Goal: Task Accomplishment & Management: Complete application form

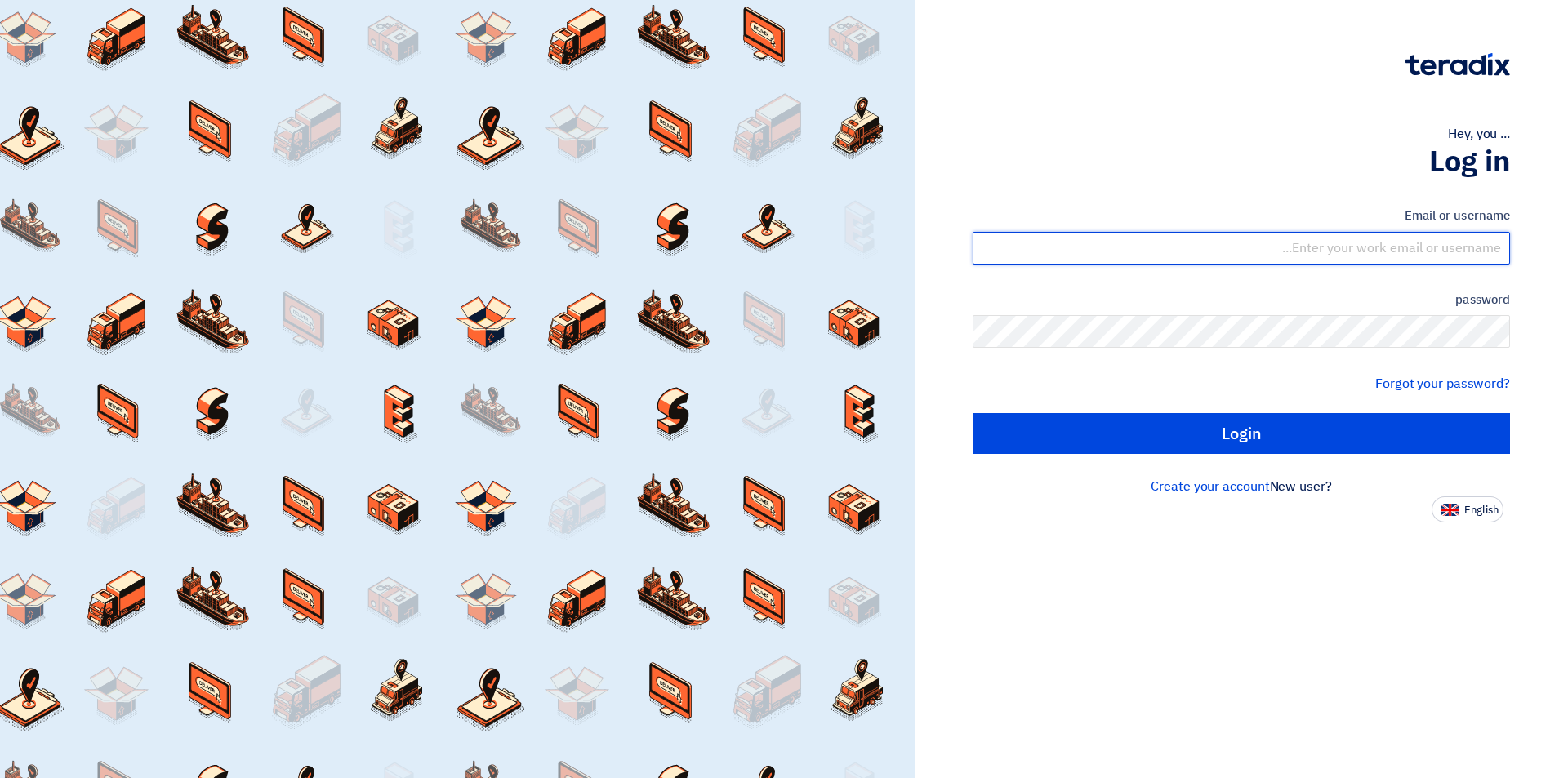
type input "[EMAIL_ADDRESS][DOMAIN_NAME]"
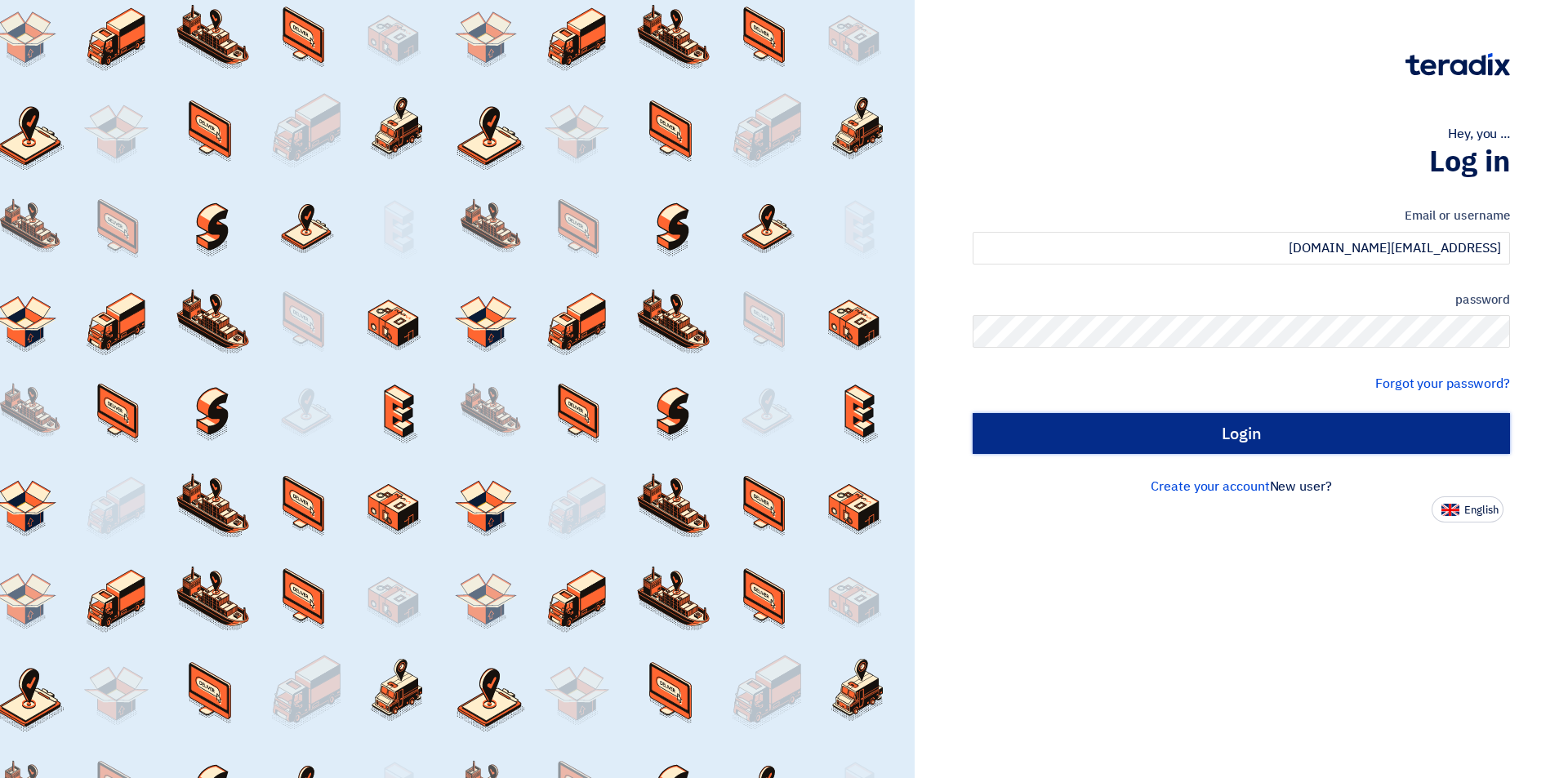
click at [1064, 443] on input "Login" at bounding box center [1241, 434] width 537 height 41
type input "Sign in"
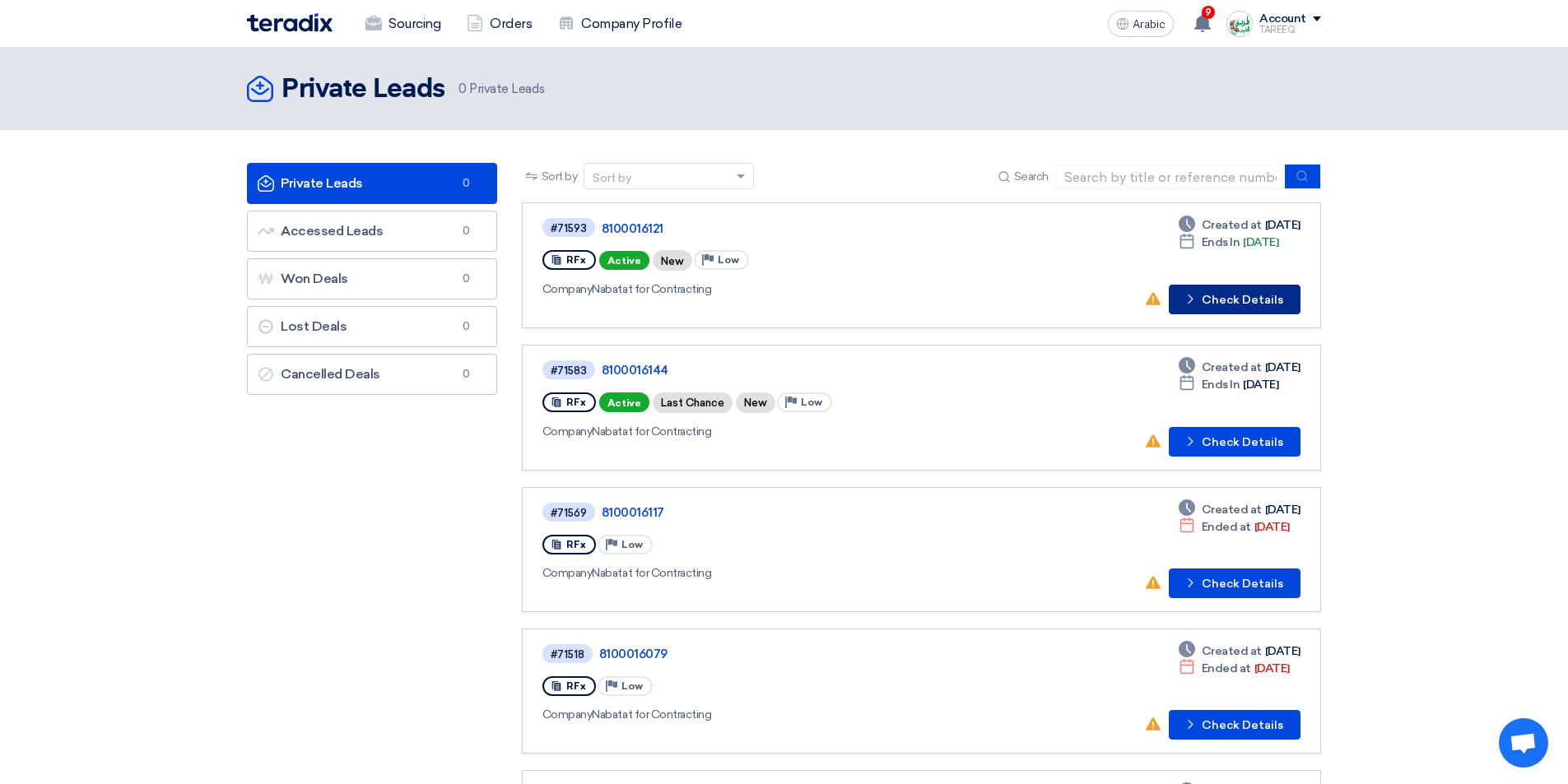
click at [1237, 298] on font "Check Details" at bounding box center [1242, 300] width 81 height 14
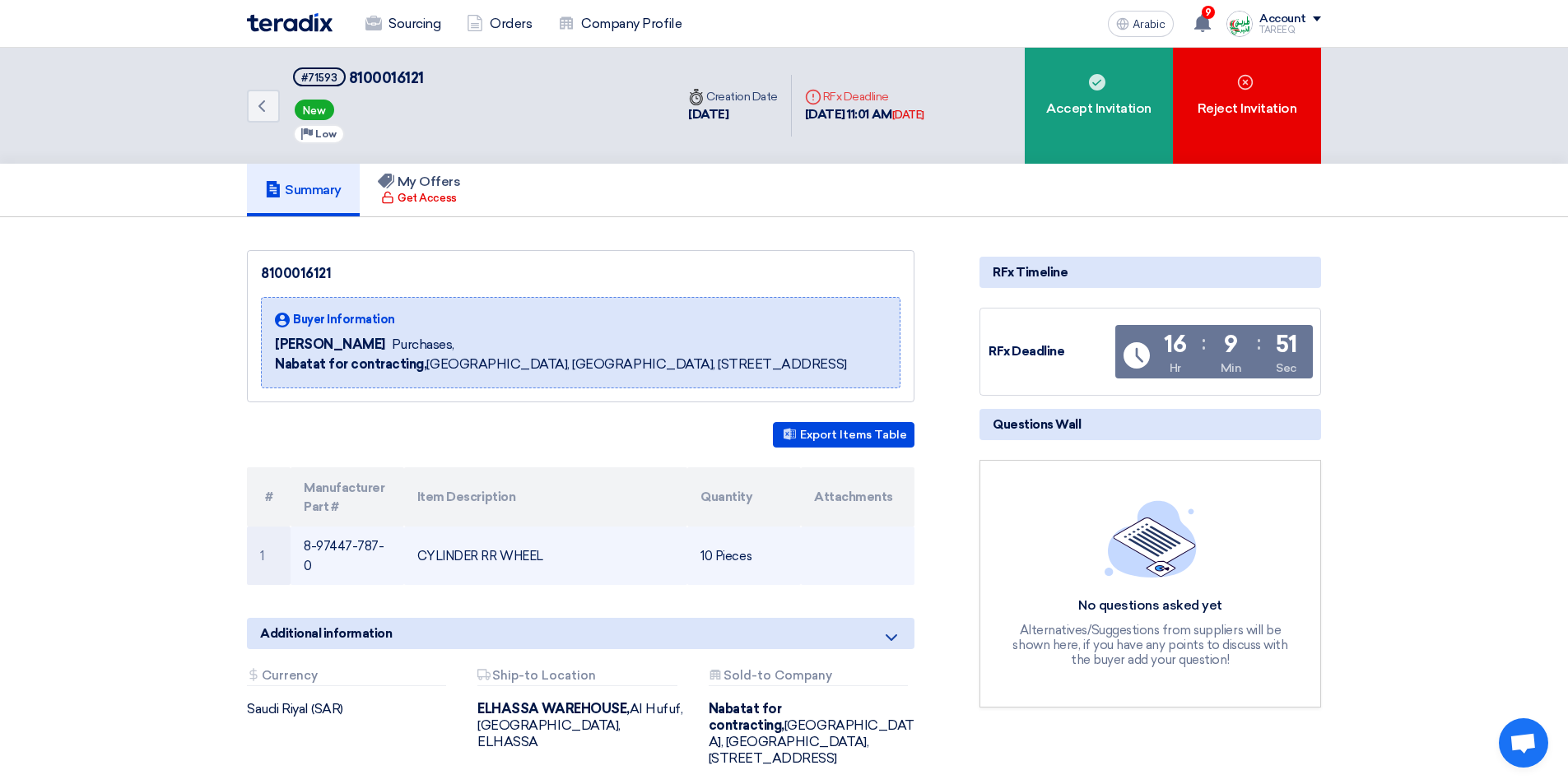
click at [300, 545] on td "8-97447-787-0" at bounding box center [347, 556] width 114 height 59
drag, startPoint x: 305, startPoint y: 545, endPoint x: 391, endPoint y: 558, distance: 87.0
click at [391, 558] on td "8-97447-787-0" at bounding box center [347, 556] width 114 height 59
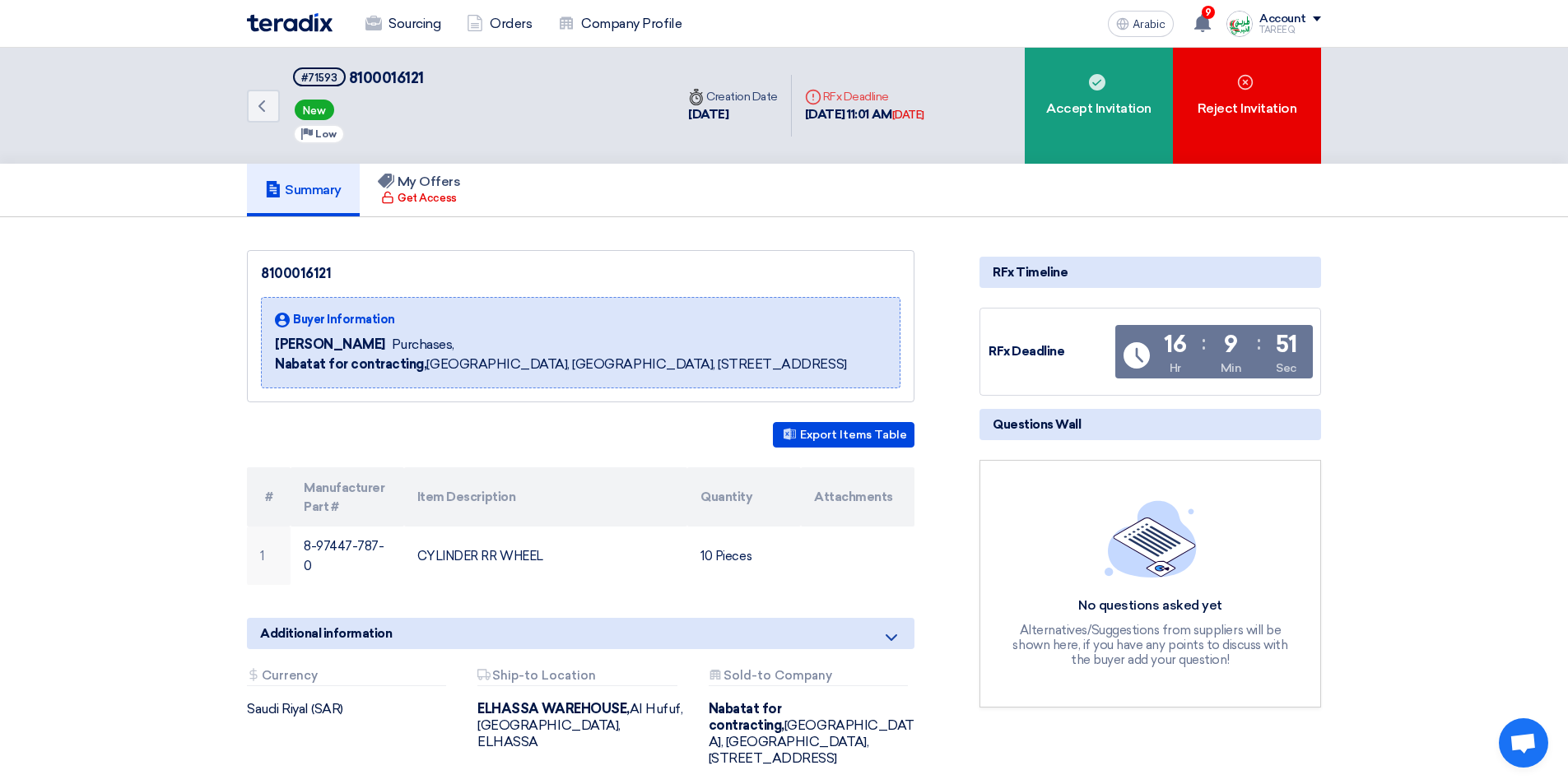
copy font "8-97447-787-0"
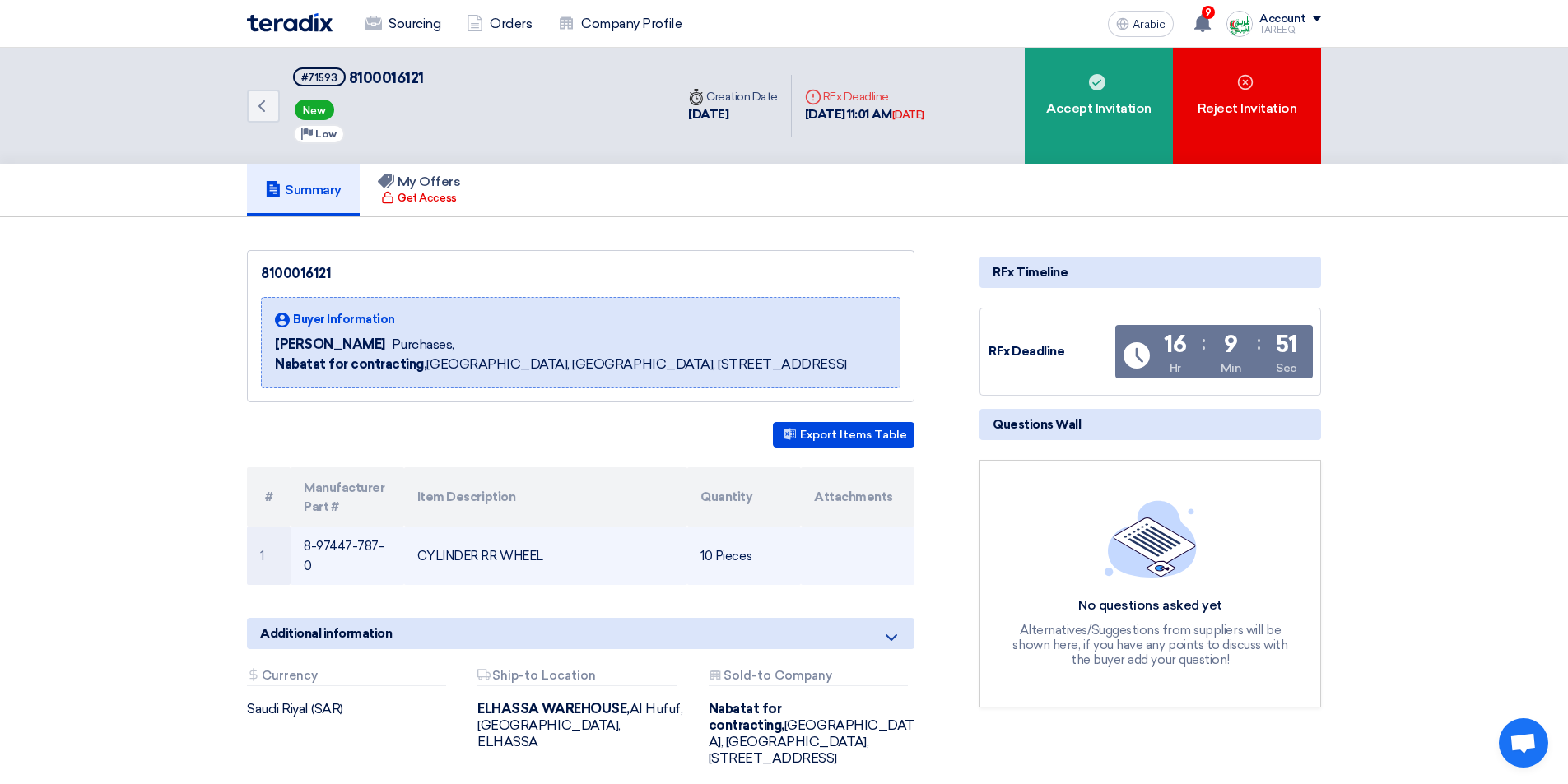
click at [407, 539] on td "CYLINDER RR WHEEL" at bounding box center [545, 556] width 284 height 59
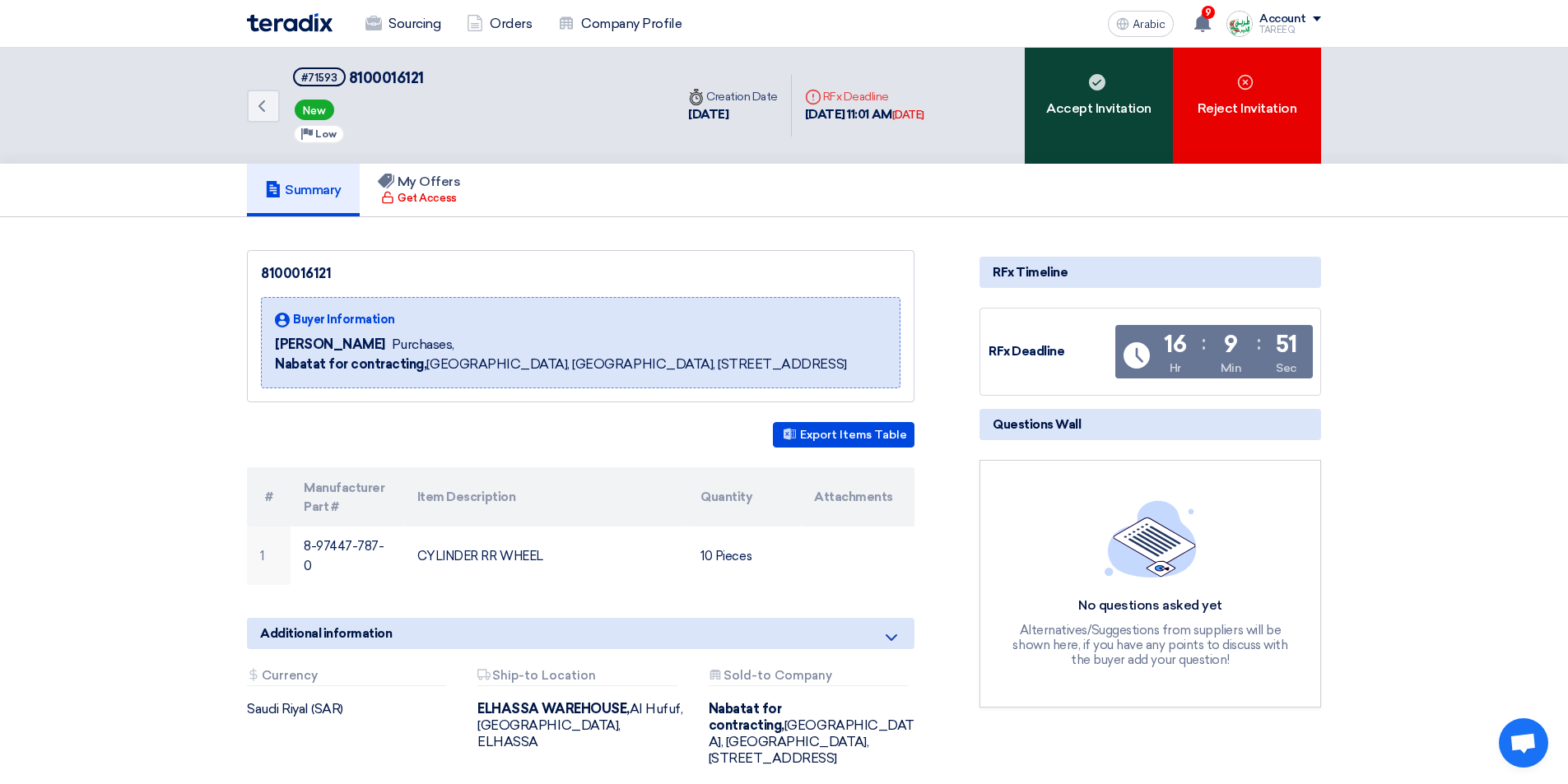
click at [1096, 106] on font "Accept Invitation" at bounding box center [1099, 109] width 106 height 16
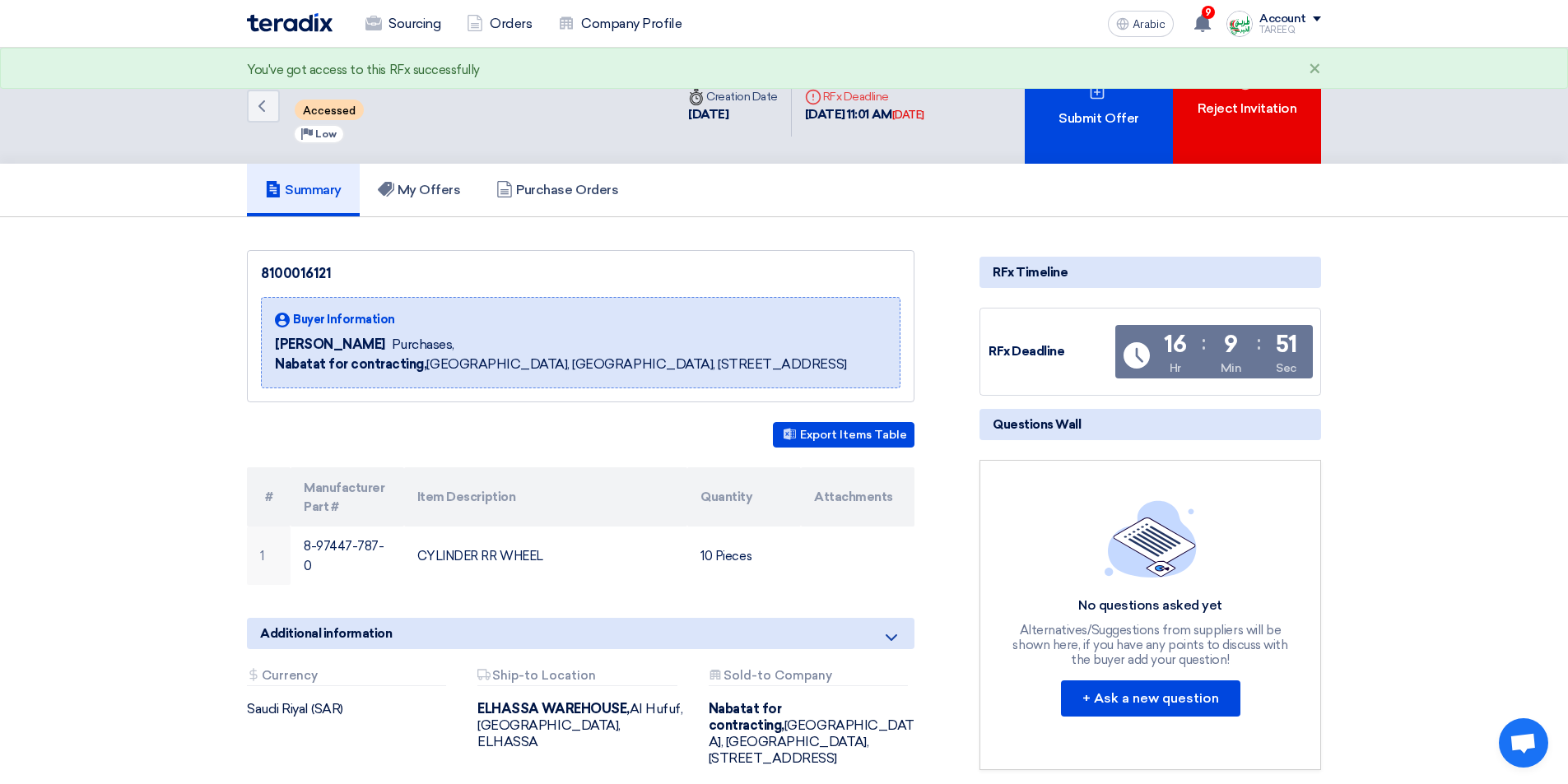
click at [1096, 101] on div "Submit Offer" at bounding box center [1099, 105] width 148 height 116
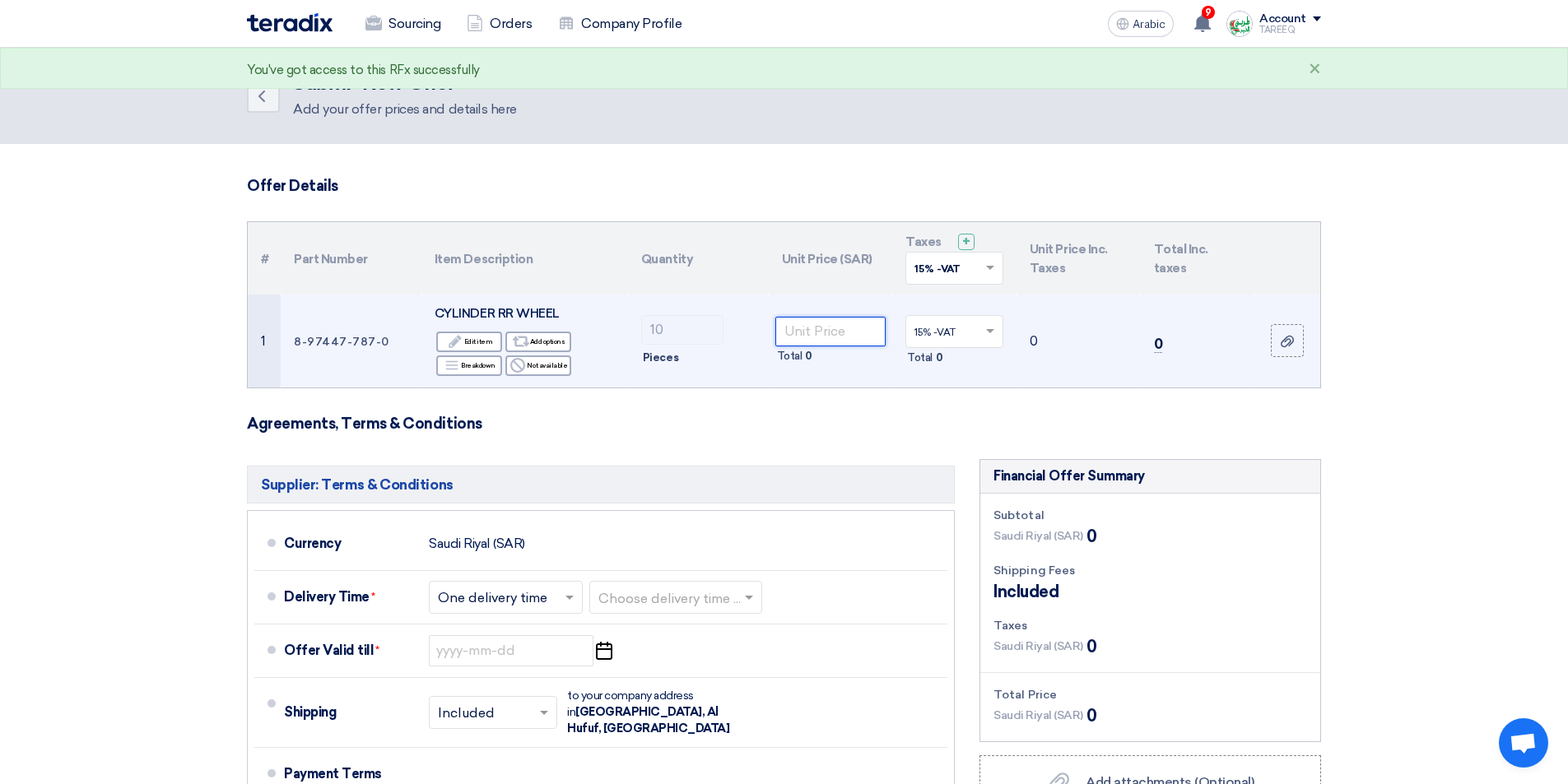
drag, startPoint x: 817, startPoint y: 334, endPoint x: 805, endPoint y: 333, distance: 12.0
click at [817, 335] on input "number" at bounding box center [831, 332] width 111 height 30
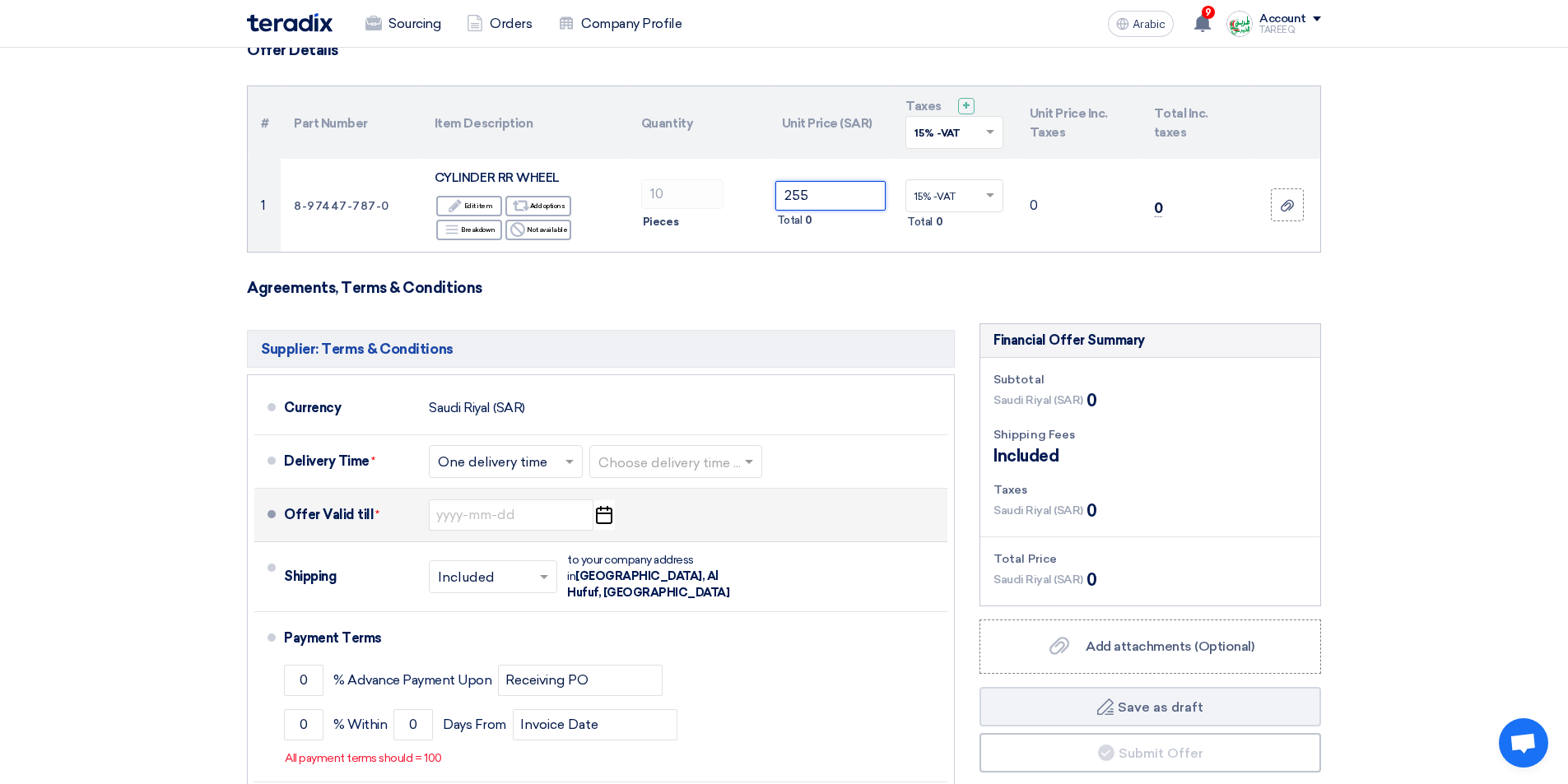
scroll to position [165, 0]
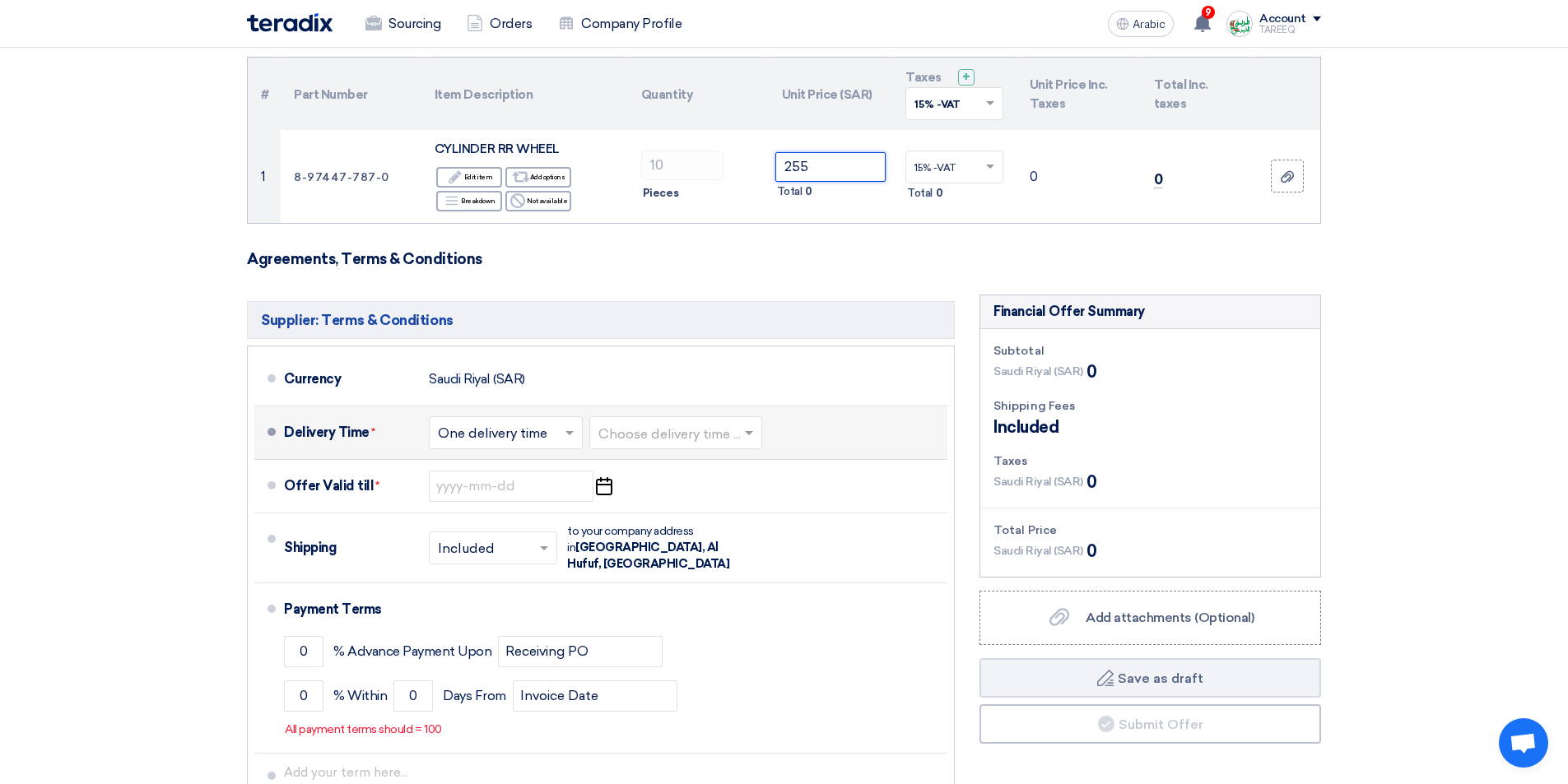
type input "255"
click at [700, 436] on input "text" at bounding box center [677, 433] width 156 height 24
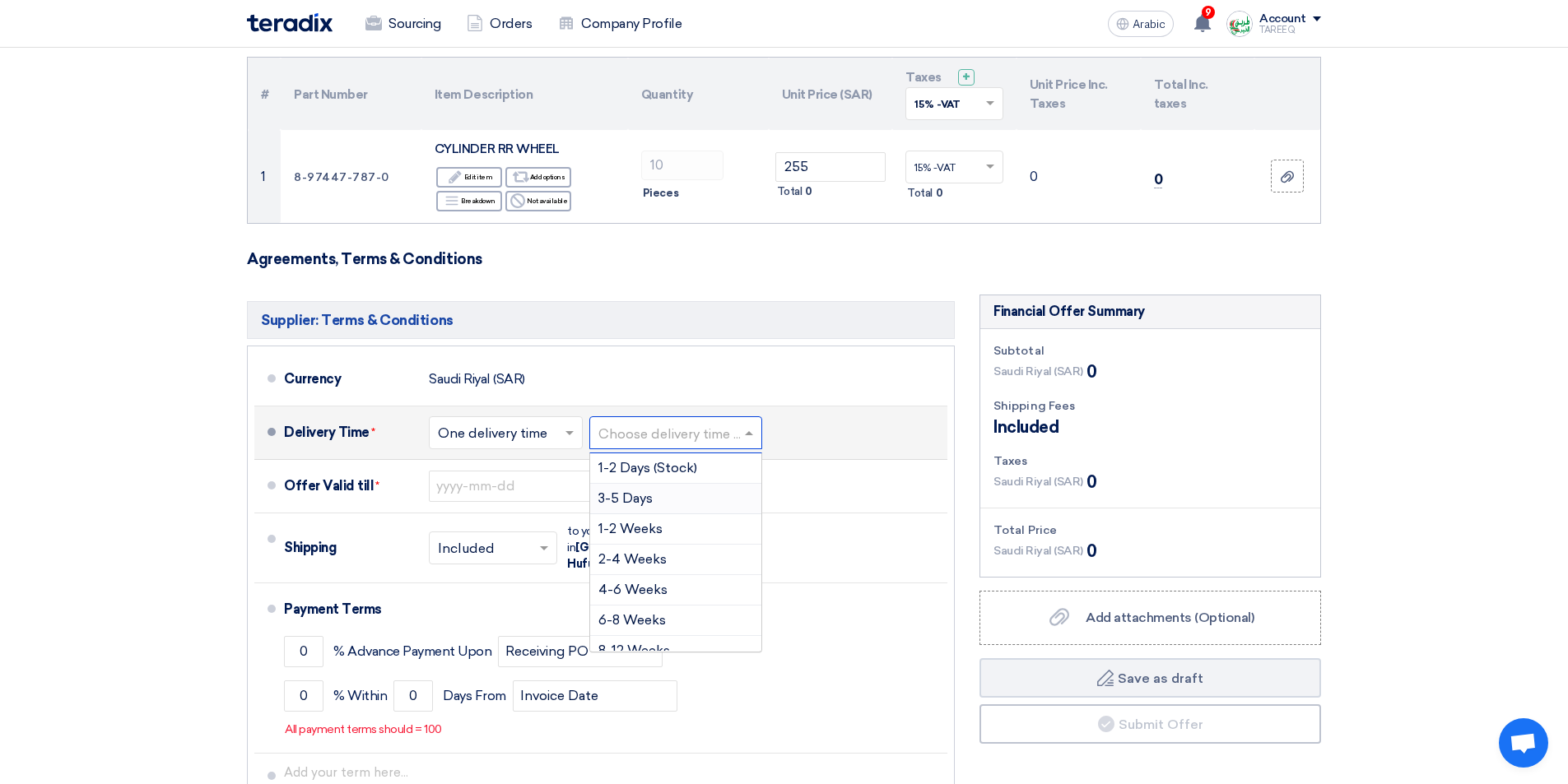
click at [629, 497] on font "3-5 Days" at bounding box center [625, 499] width 54 height 16
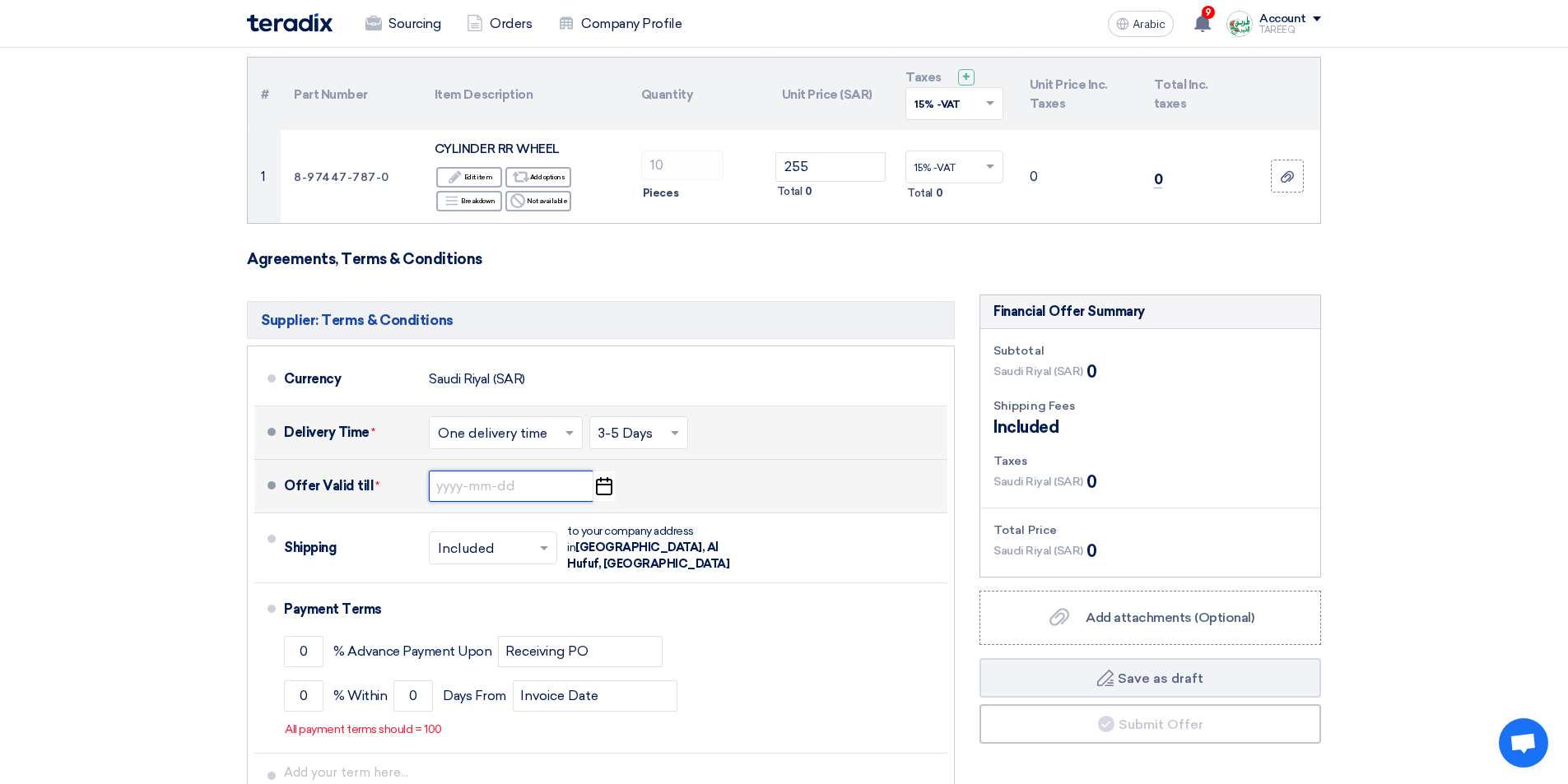
click at [516, 488] on input at bounding box center [511, 487] width 165 height 32
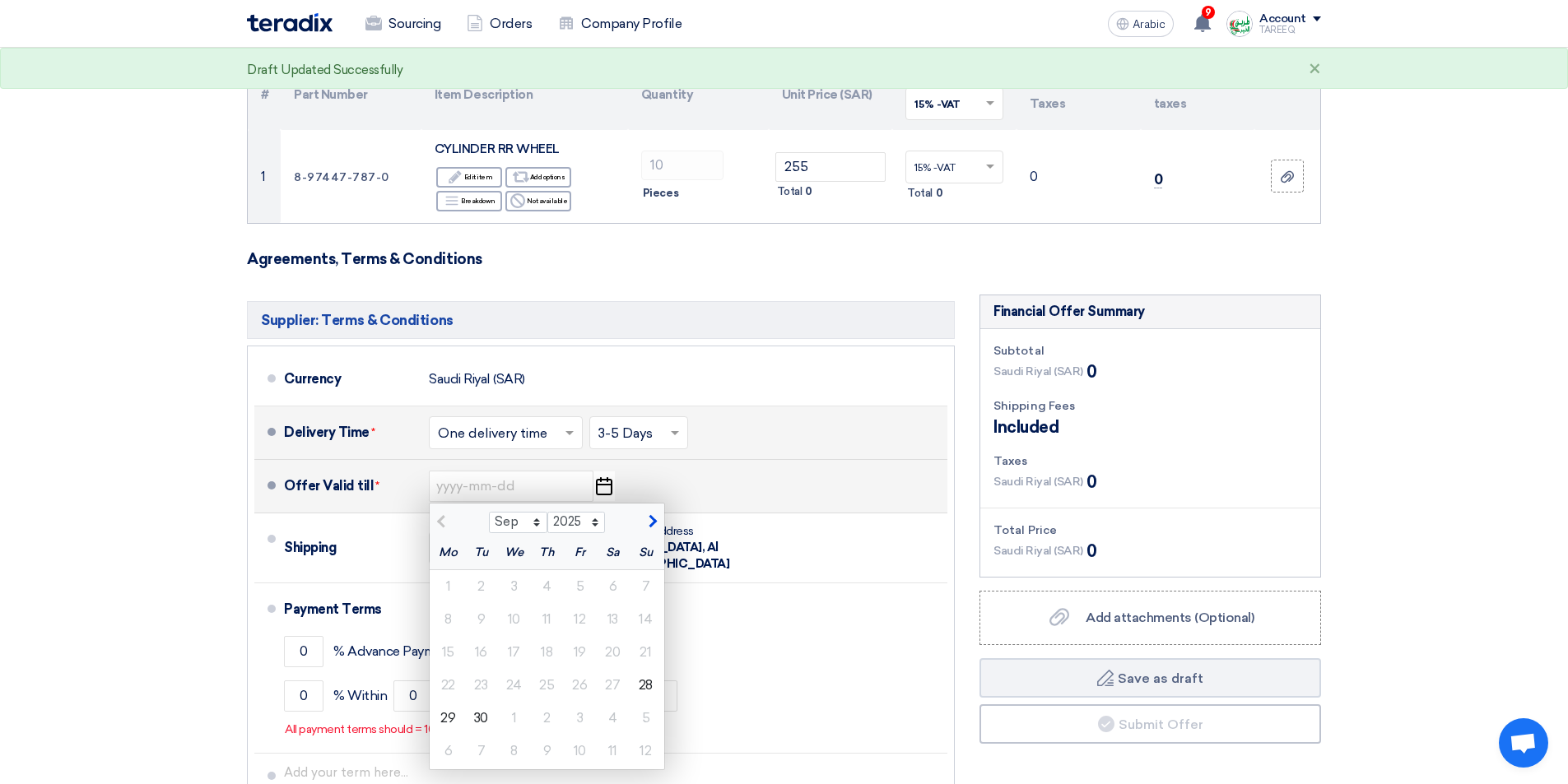
click at [647, 523] on span "button" at bounding box center [650, 521] width 9 height 15
select select "10"
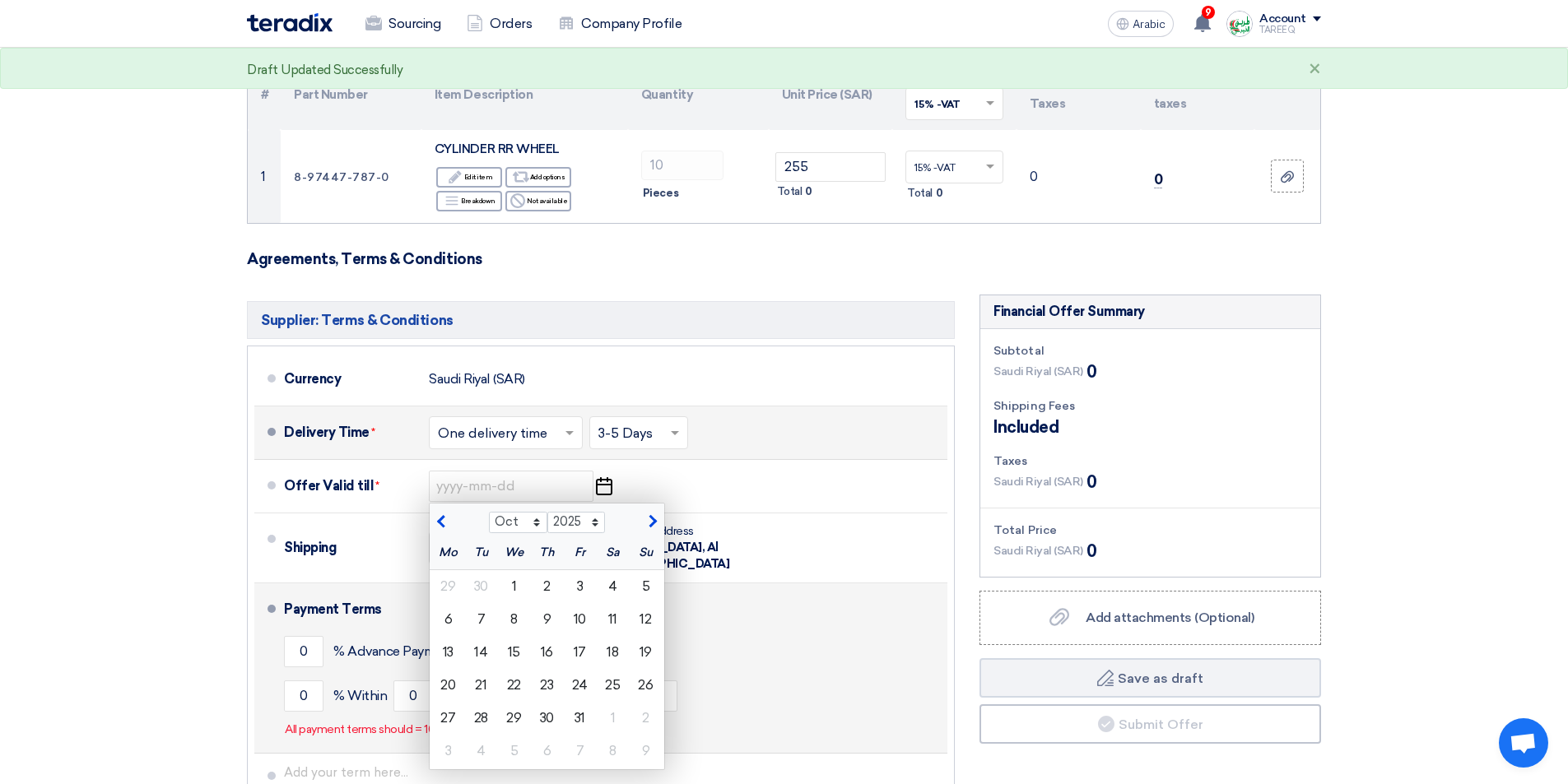
click at [645, 591] on font "5" at bounding box center [646, 587] width 8 height 16
type input "[DATE]"
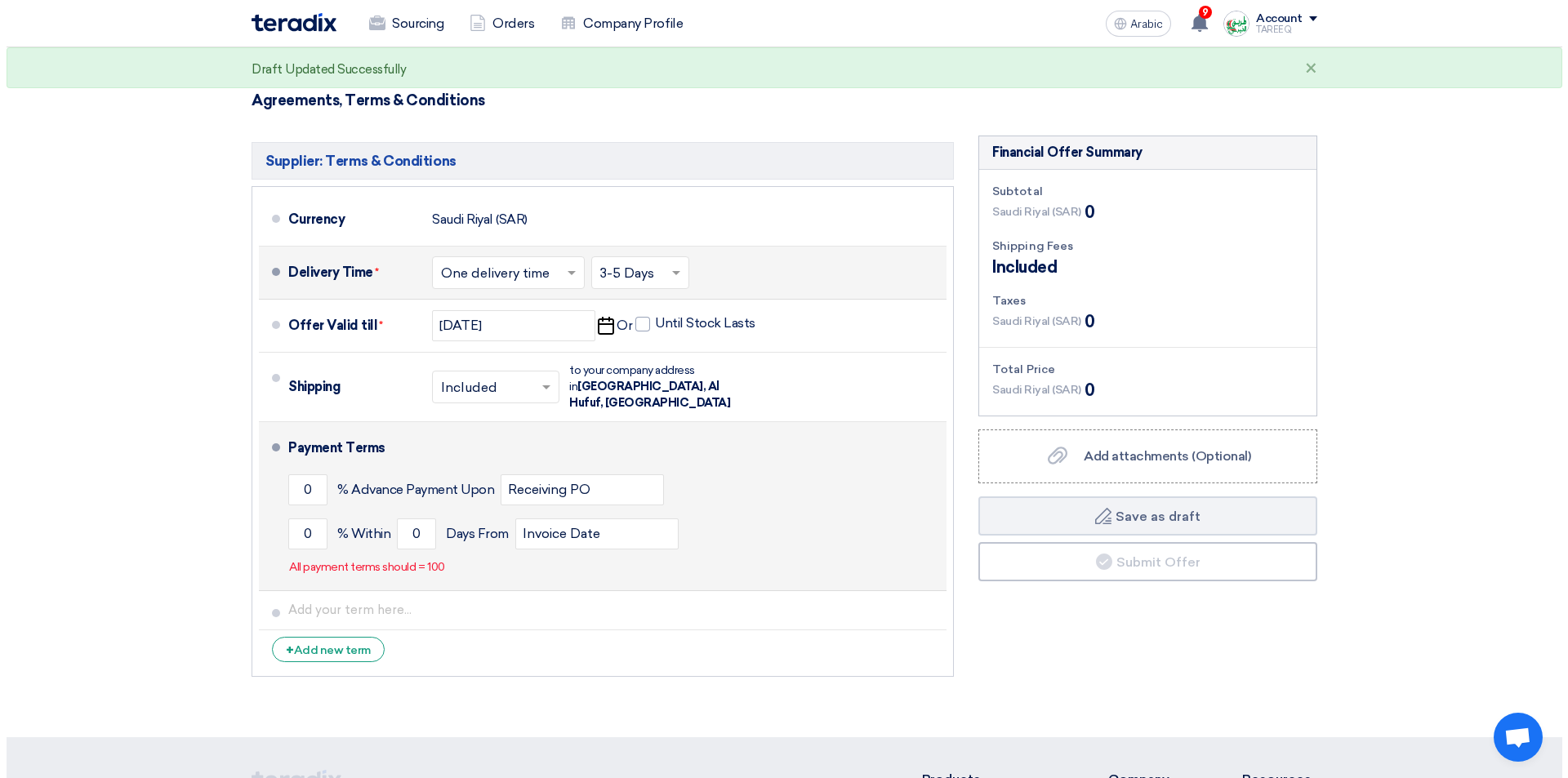
scroll to position [326, 0]
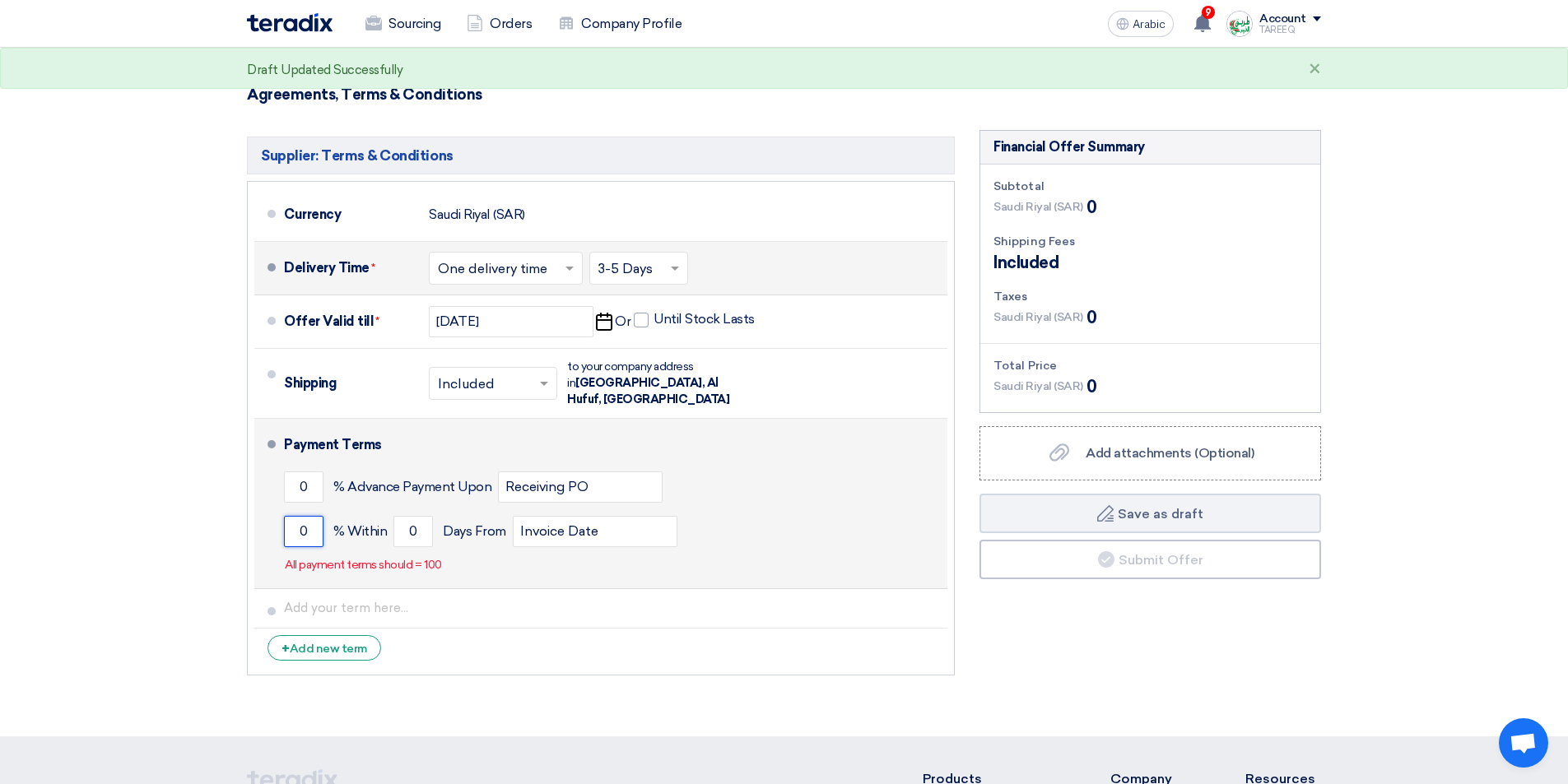
click at [296, 515] on input "0" at bounding box center [303, 531] width 40 height 32
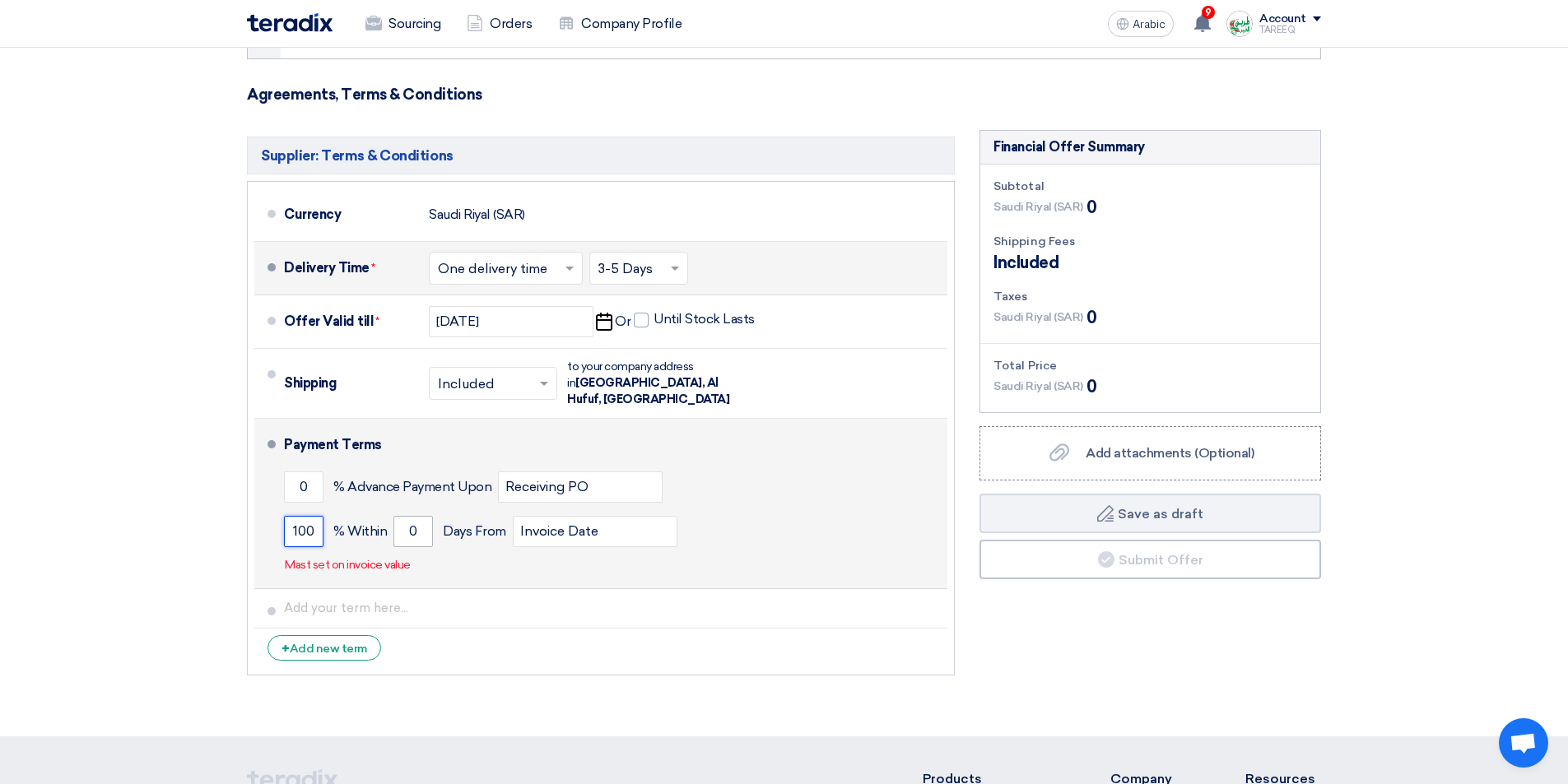
type input "100"
click at [403, 520] on input "0" at bounding box center [413, 531] width 40 height 32
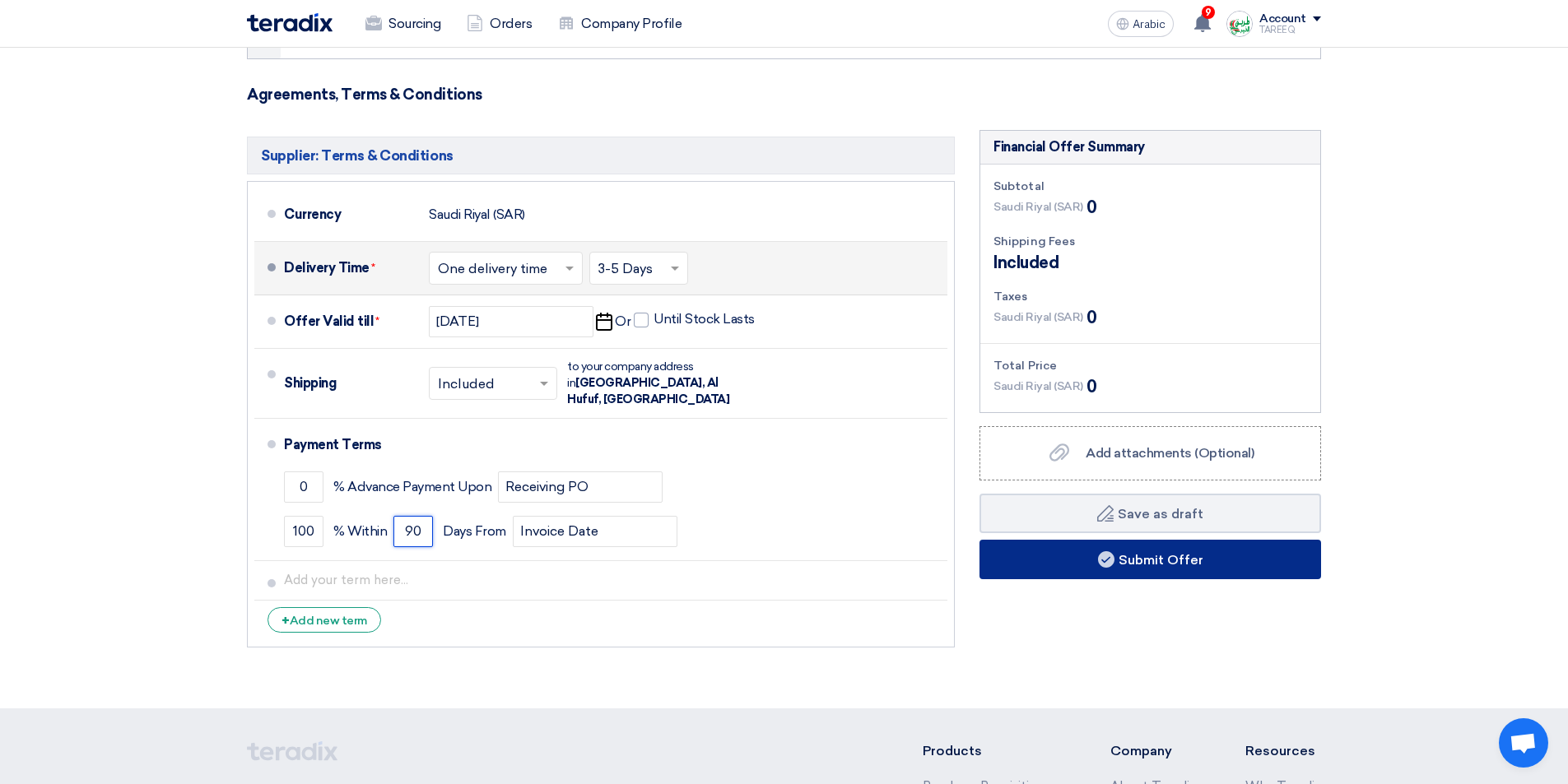
type input "90"
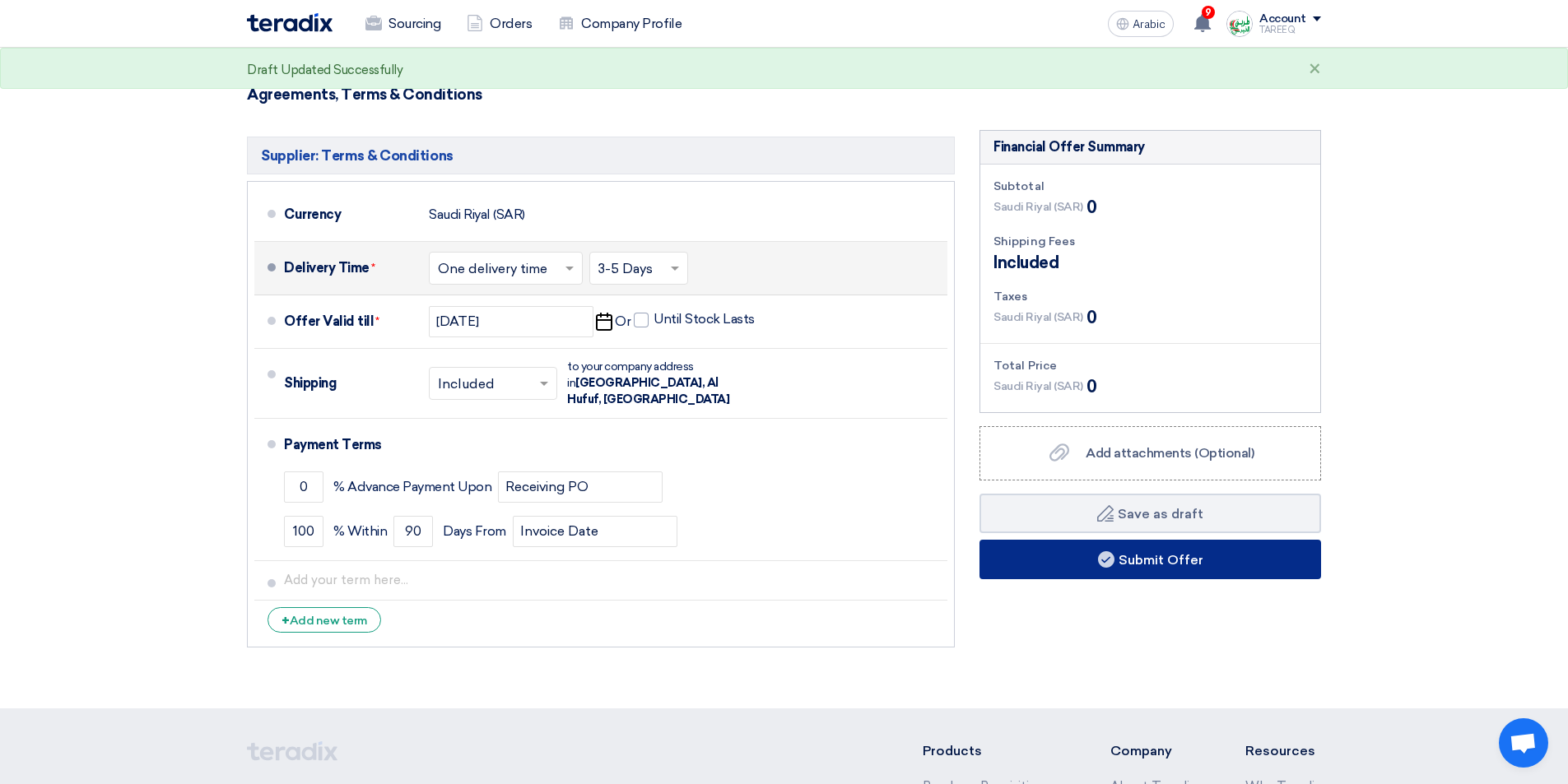
click at [1019, 567] on button "Submit Offer" at bounding box center [1150, 560] width 342 height 39
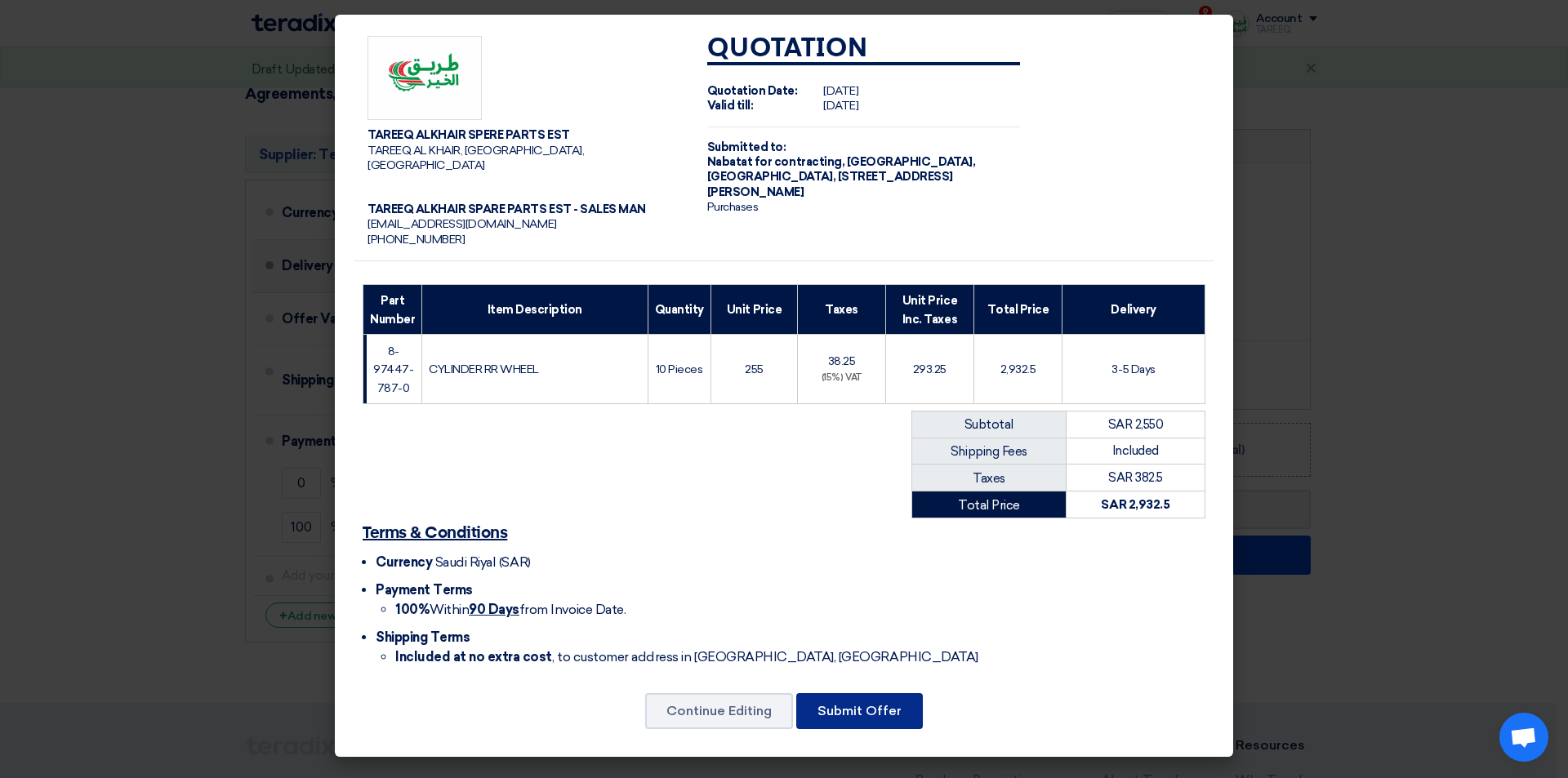
click at [878, 693] on button "Submit Offer" at bounding box center [858, 710] width 126 height 36
